Goal: Task Accomplishment & Management: Use online tool/utility

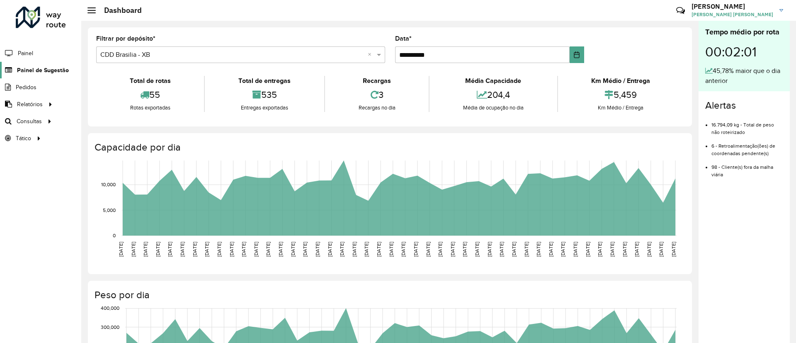
click at [54, 73] on span "Painel de Sugestão" at bounding box center [43, 70] width 52 height 9
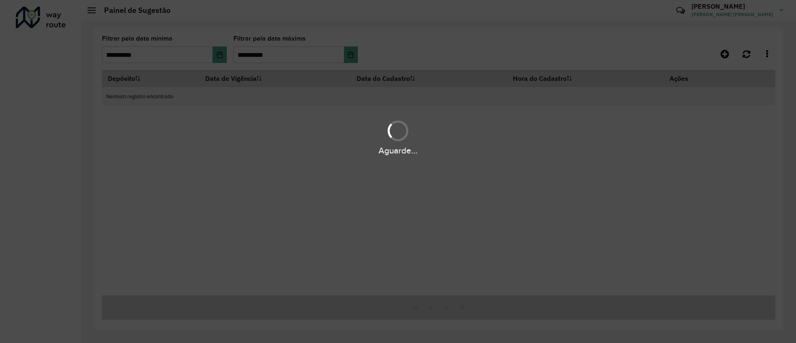
click at [35, 112] on div "Aguarde..." at bounding box center [398, 171] width 796 height 343
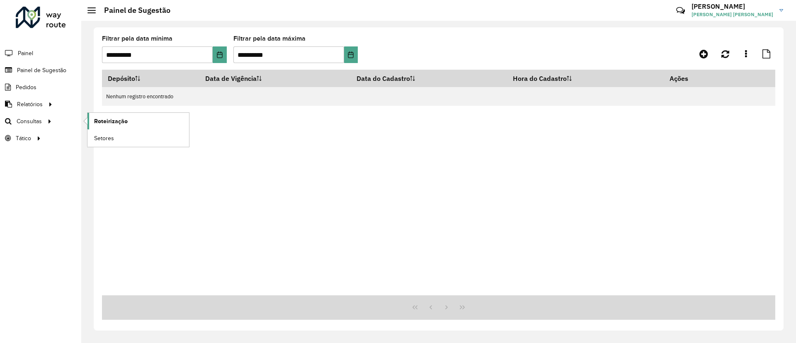
click at [106, 122] on span "Roteirização" at bounding box center [111, 121] width 34 height 9
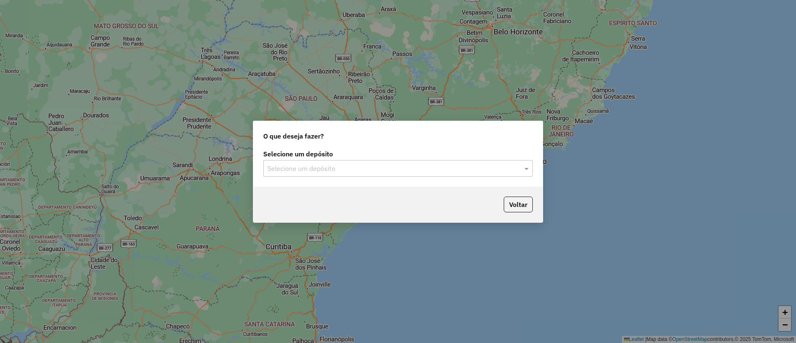
click at [400, 169] on input "text" at bounding box center [389, 169] width 245 height 10
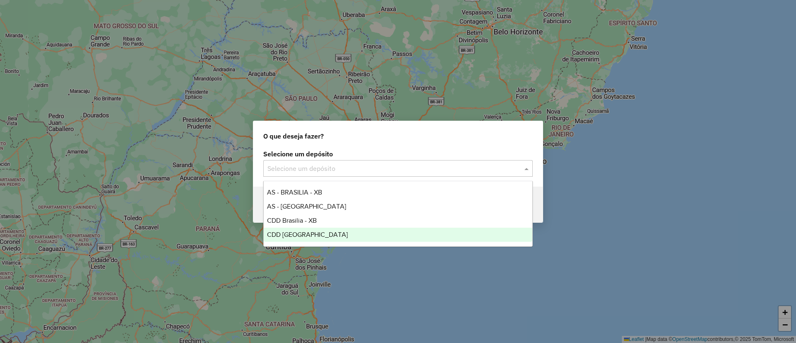
click at [361, 237] on div "CDD [GEOGRAPHIC_DATA]" at bounding box center [398, 235] width 269 height 14
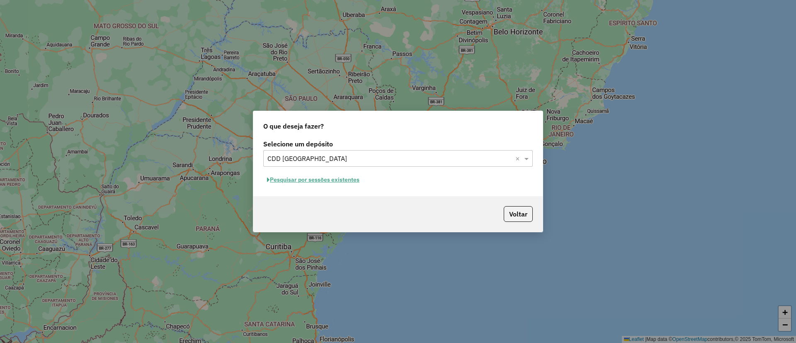
click at [340, 179] on button "Pesquisar por sessões existentes" at bounding box center [313, 179] width 100 height 13
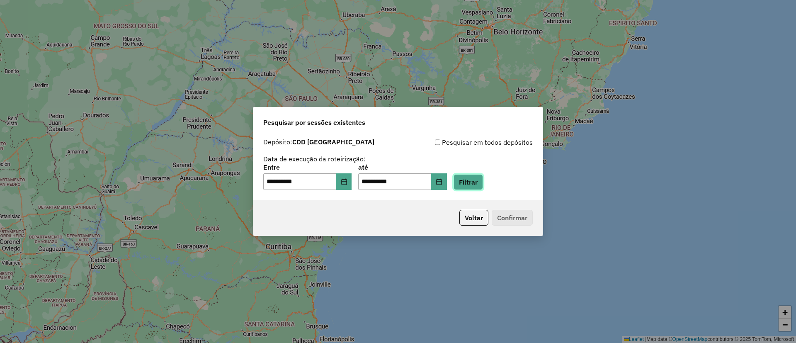
click at [476, 185] on button "Filtrar" at bounding box center [468, 182] width 29 height 16
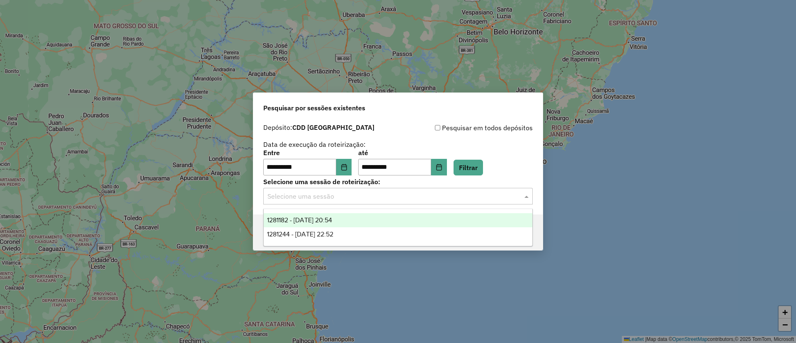
click at [350, 188] on div "Selecione uma sessão" at bounding box center [398, 196] width 270 height 17
click at [330, 219] on span "1281182 - 23/09/2025 20:54" at bounding box center [299, 219] width 65 height 7
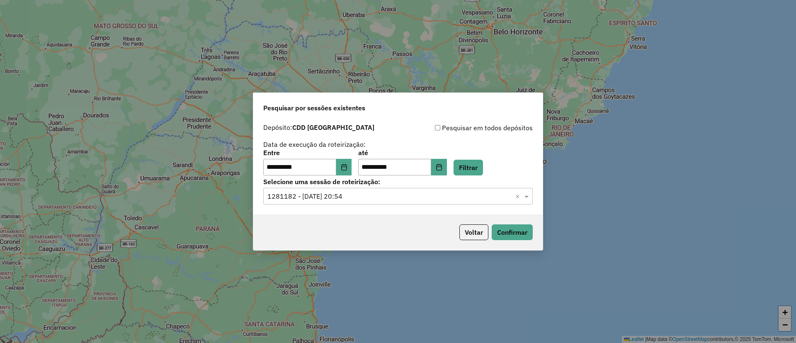
click at [409, 202] on div "Selecione uma sessão × 1281182 - 23/09/2025 20:54 ×" at bounding box center [398, 196] width 270 height 17
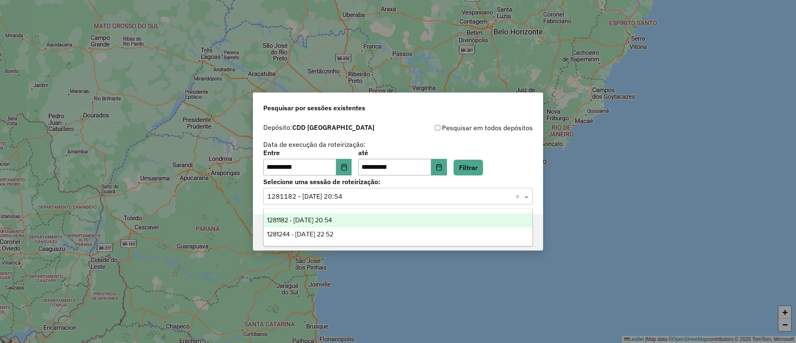
click at [409, 202] on div "Selecione uma sessão × 1281182 - 23/09/2025 20:54 ×" at bounding box center [398, 196] width 270 height 17
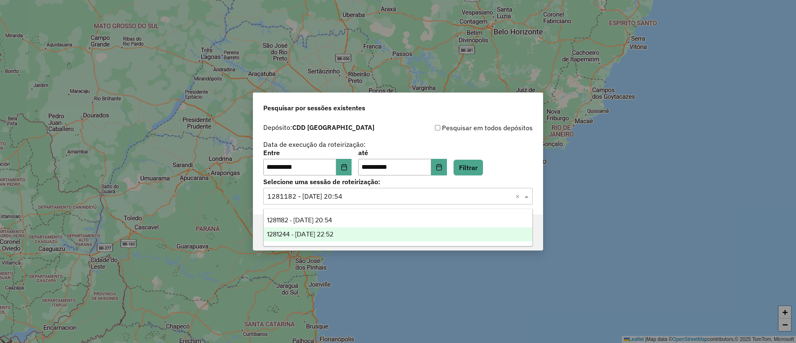
click at [512, 167] on div "**********" at bounding box center [398, 163] width 270 height 26
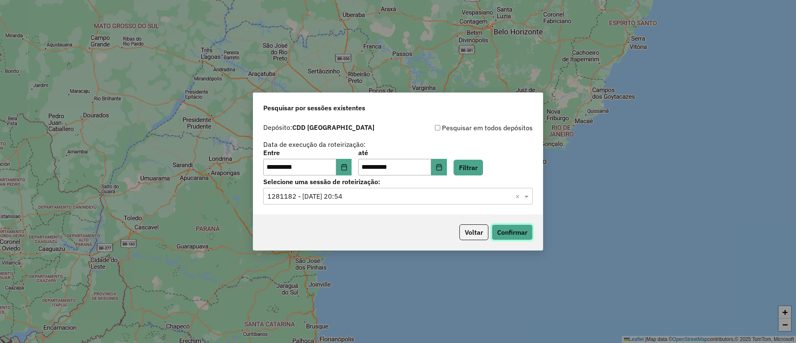
click at [494, 231] on button "Confirmar" at bounding box center [512, 232] width 41 height 16
click at [333, 190] on div "Selecione uma sessão × 1281182 - 23/09/2025 20:54 ×" at bounding box center [398, 196] width 270 height 17
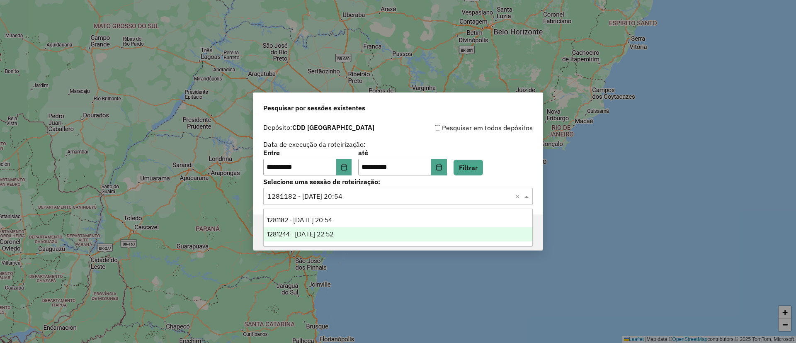
click at [326, 228] on div "1281244 - 23/09/2025 22:52" at bounding box center [398, 234] width 269 height 14
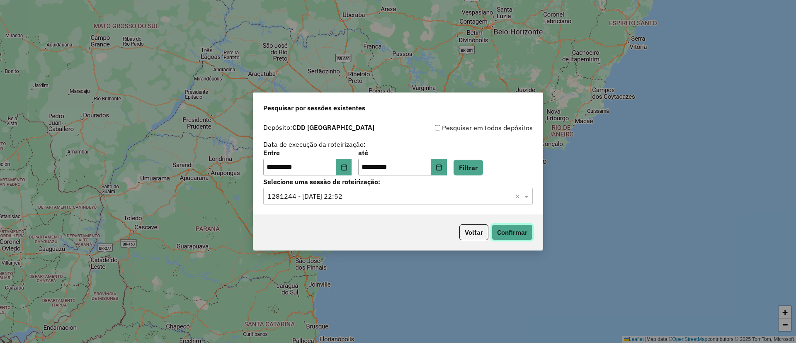
click at [524, 229] on button "Confirmar" at bounding box center [512, 232] width 41 height 16
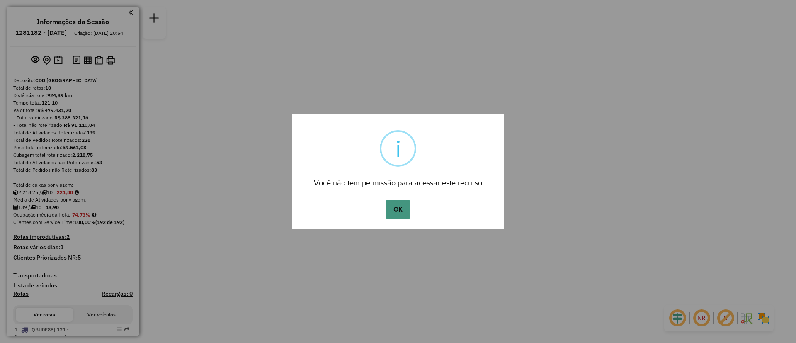
click at [393, 212] on button "OK" at bounding box center [398, 209] width 24 height 19
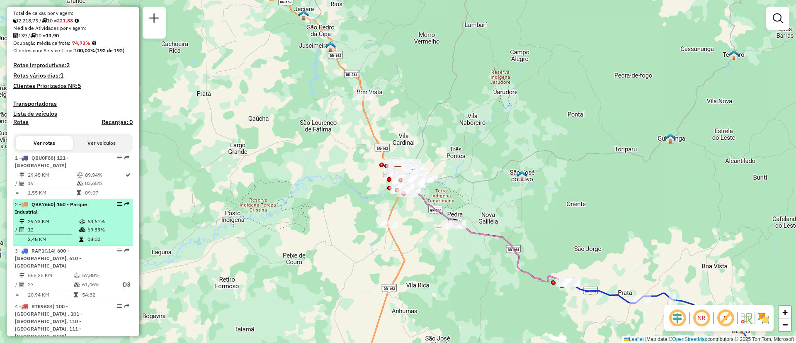
scroll to position [187, 0]
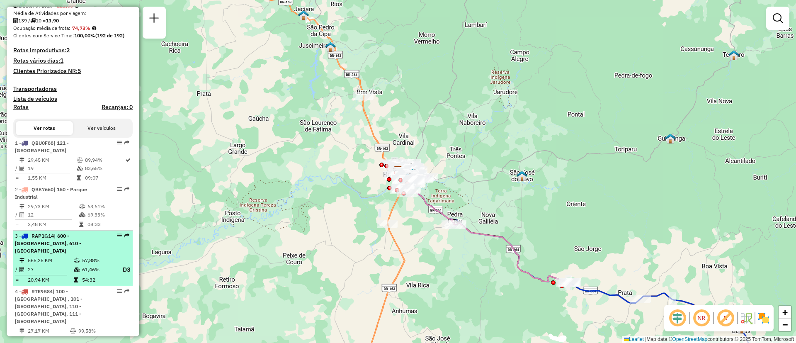
click at [80, 233] on span "| 600 - Alto Taquari, 610 - Alto do Araguaia" at bounding box center [48, 243] width 66 height 21
select select "**********"
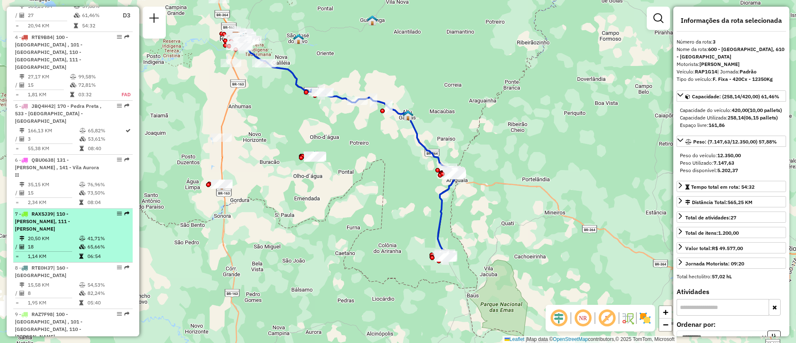
scroll to position [395, 0]
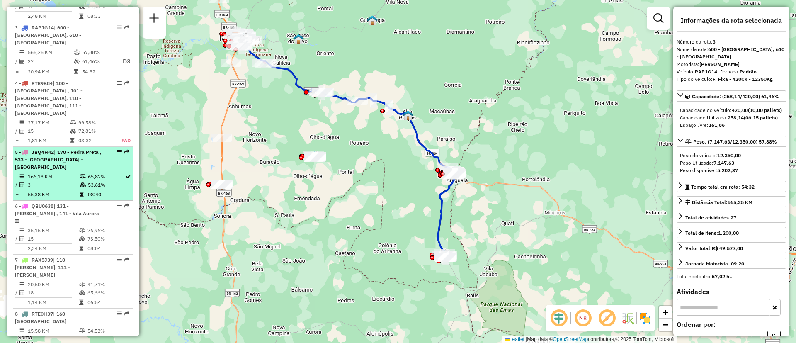
click at [94, 172] on td "65,82%" at bounding box center [105, 176] width 37 height 8
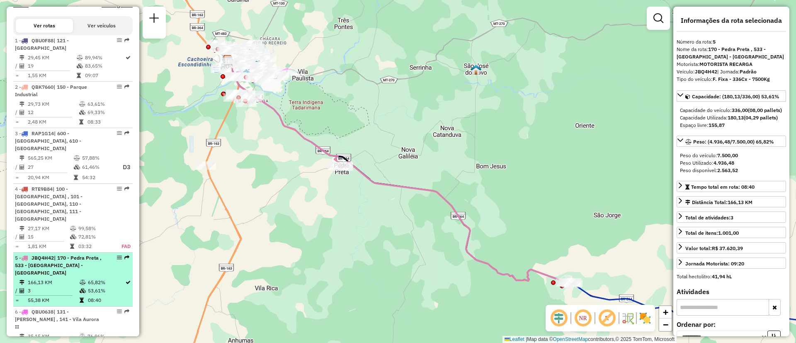
scroll to position [270, 0]
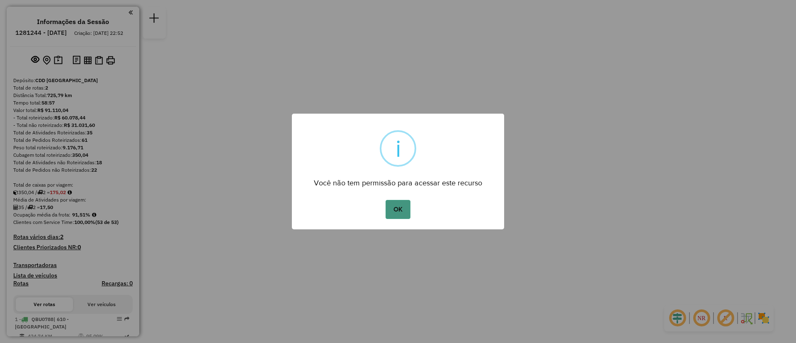
click at [388, 204] on button "OK" at bounding box center [398, 209] width 24 height 19
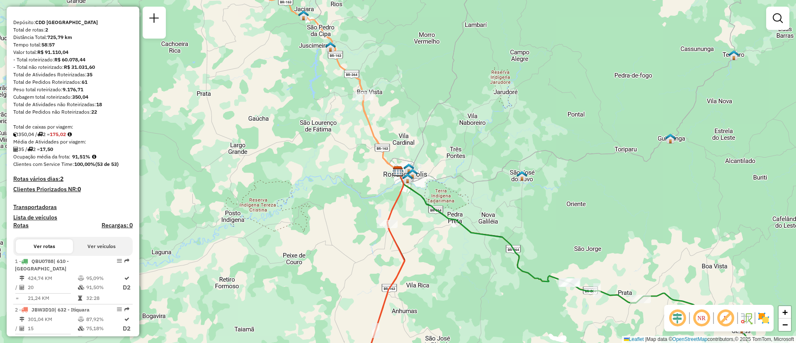
scroll to position [219, 0]
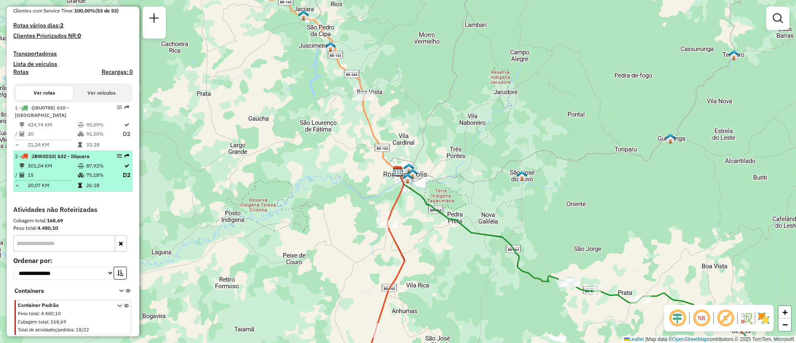
click at [87, 175] on td "75,18%" at bounding box center [104, 175] width 36 height 10
select select "**********"
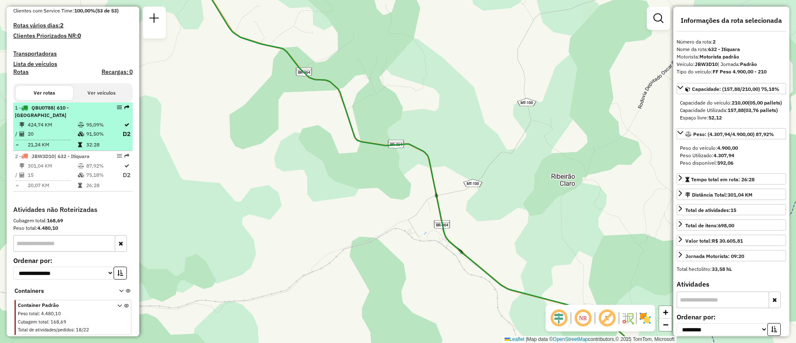
click at [70, 135] on td "20" at bounding box center [52, 134] width 50 height 10
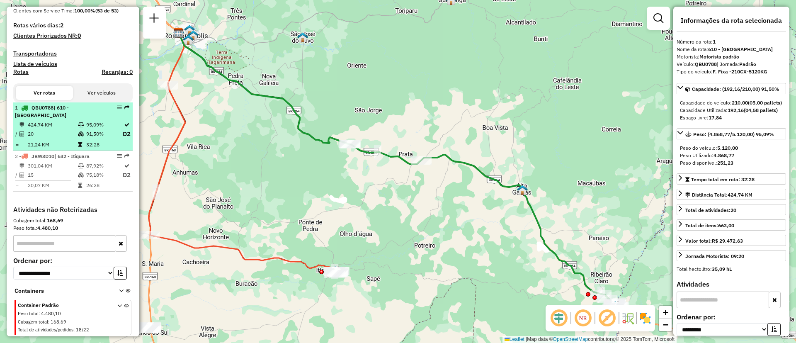
click at [99, 141] on td "32:28" at bounding box center [104, 145] width 36 height 8
click at [78, 134] on icon at bounding box center [81, 133] width 6 height 5
drag, startPoint x: 34, startPoint y: 107, endPoint x: 52, endPoint y: 107, distance: 17.8
click at [52, 107] on span "QBU0788" at bounding box center [43, 107] width 22 height 6
